Goal: Transaction & Acquisition: Subscribe to service/newsletter

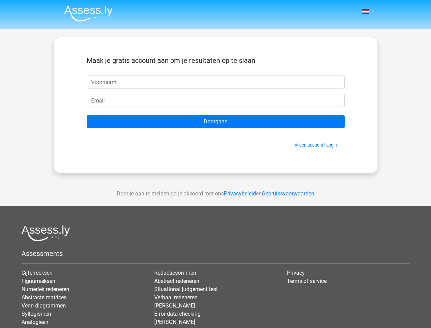
click at [366, 12] on span at bounding box center [365, 11] width 7 height 5
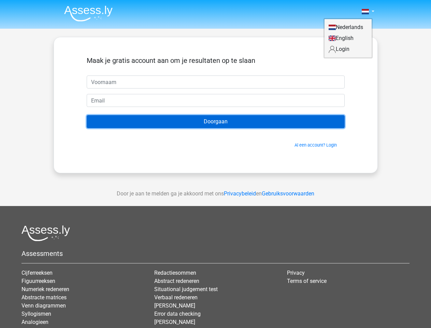
click at [216, 121] on input "Doorgaan" at bounding box center [216, 121] width 258 height 13
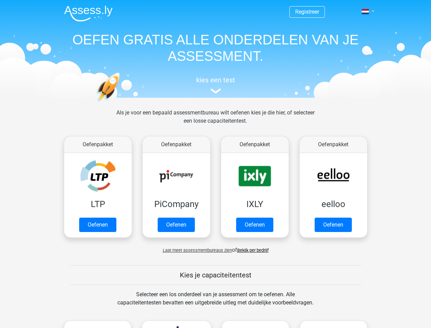
click at [366, 12] on span at bounding box center [365, 11] width 7 height 5
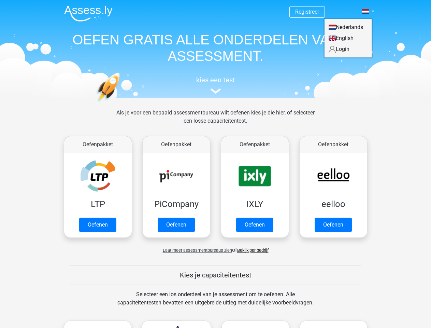
click at [195, 250] on span "Laat meer assessmentbureaus zien" at bounding box center [197, 249] width 69 height 5
